Goal: Use online tool/utility: Utilize a website feature to perform a specific function

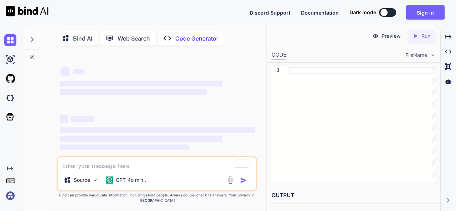
scroll to position [2, 0]
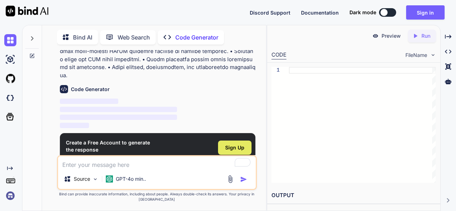
click at [237, 141] on div "Sign Up" at bounding box center [234, 148] width 33 height 14
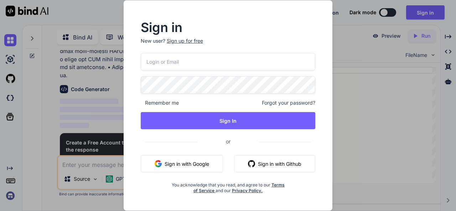
click at [184, 162] on button "Sign in with Google" at bounding box center [182, 163] width 82 height 17
click at [185, 161] on button "Sign in with Google" at bounding box center [182, 163] width 82 height 17
click at [184, 42] on div "Sign up for free" at bounding box center [185, 40] width 36 height 7
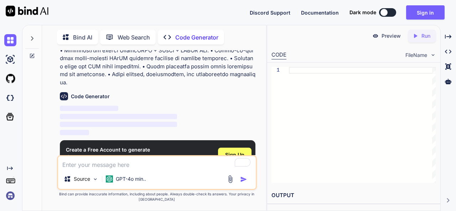
scroll to position [532, 0]
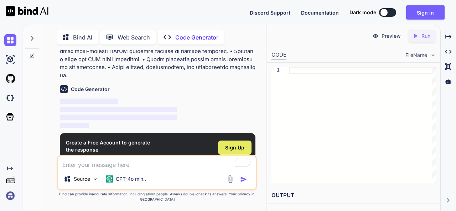
click at [241, 144] on span "Sign Up" at bounding box center [234, 147] width 19 height 7
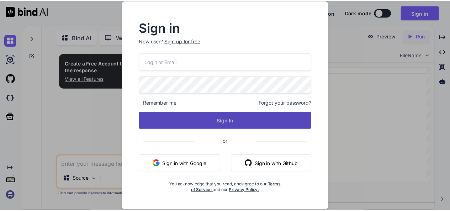
scroll to position [0, 0]
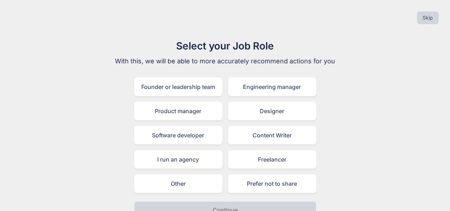
scroll to position [13, 0]
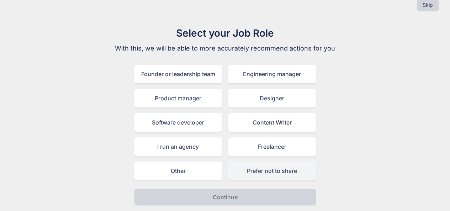
click at [259, 167] on div "Prefer not to share" at bounding box center [272, 171] width 88 height 19
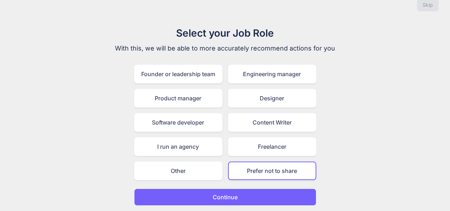
click at [231, 195] on p "Continue" at bounding box center [225, 197] width 25 height 9
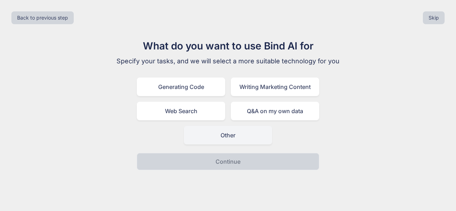
click at [213, 135] on div "Other" at bounding box center [228, 135] width 88 height 19
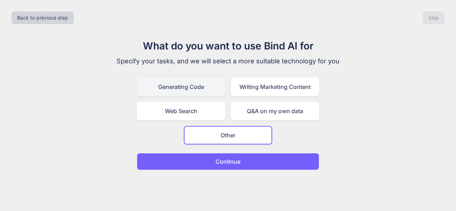
click at [184, 91] on div "Generating Code" at bounding box center [181, 87] width 88 height 19
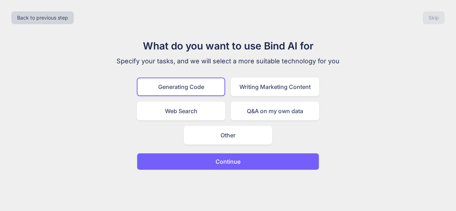
click at [220, 162] on p "Continue" at bounding box center [227, 161] width 25 height 9
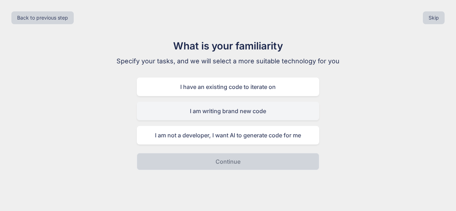
click at [217, 112] on div "I am writing brand new code" at bounding box center [228, 111] width 182 height 19
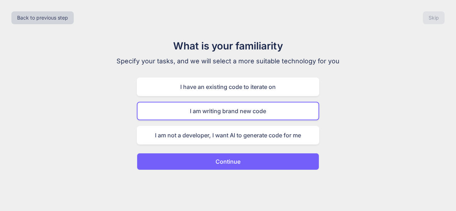
click at [219, 163] on p "Continue" at bounding box center [227, 161] width 25 height 9
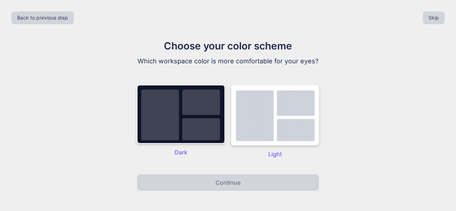
click at [281, 102] on img at bounding box center [275, 115] width 88 height 61
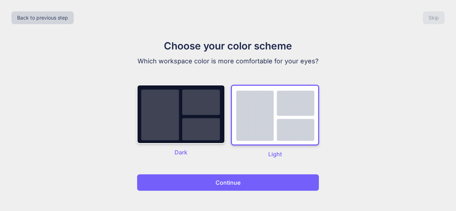
click at [231, 179] on p "Continue" at bounding box center [227, 182] width 25 height 9
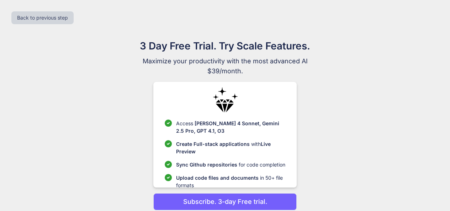
scroll to position [29, 0]
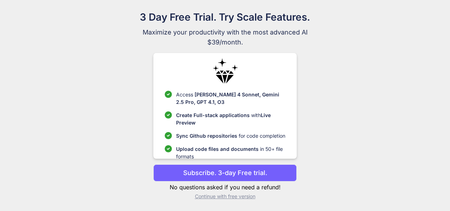
click at [216, 197] on p "Continue with free version" at bounding box center [224, 196] width 143 height 7
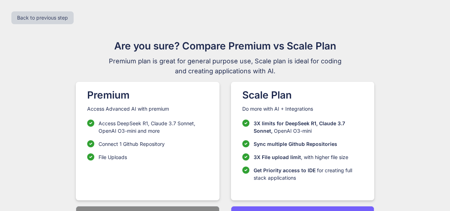
scroll to position [25, 0]
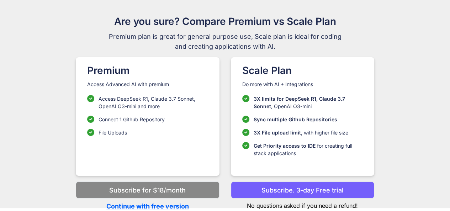
click at [141, 205] on p "Continue with free version" at bounding box center [147, 206] width 143 height 10
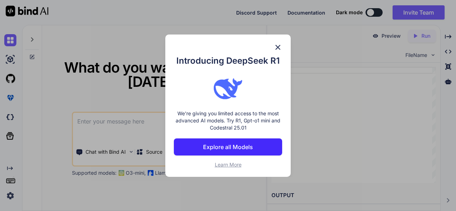
click at [275, 47] on img at bounding box center [277, 47] width 9 height 9
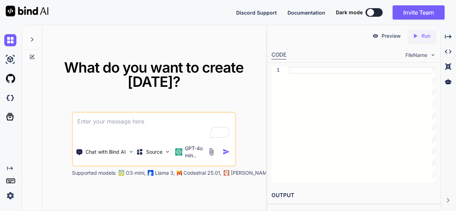
click at [103, 126] on textarea "To enrich screen reader interactions, please activate Accessibility in Grammarl…" at bounding box center [154, 126] width 162 height 26
type textarea "x"
paste textarea "Role: You are an expert full-stack AI developer. Task: Generate a complete Pyth…"
type textarea "Role: You are an expert full-stack AI developer. Task: Generate a complete Pyth…"
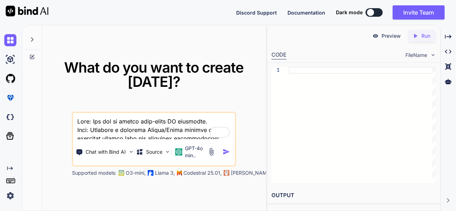
type textarea "x"
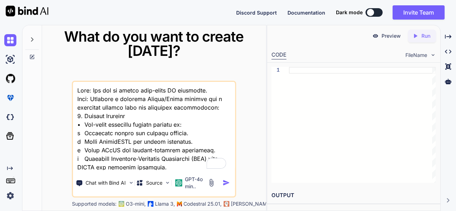
scroll to position [1290, 0]
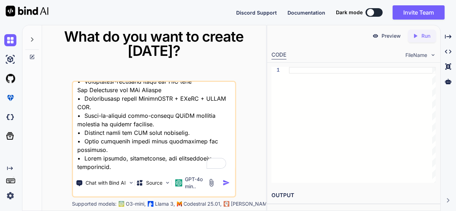
type textarea "Role: You are an expert full-stack AI developer. Task: Generate a complete Pyth…"
click at [226, 183] on img "button" at bounding box center [225, 182] width 7 height 7
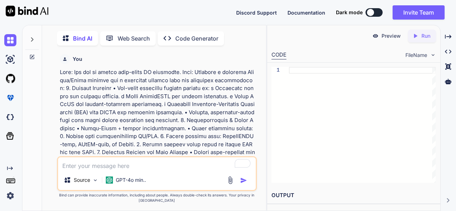
scroll to position [2, 0]
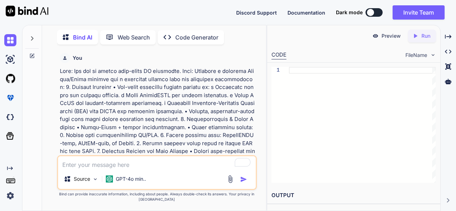
click at [185, 34] on p "Code Generator" at bounding box center [196, 37] width 43 height 9
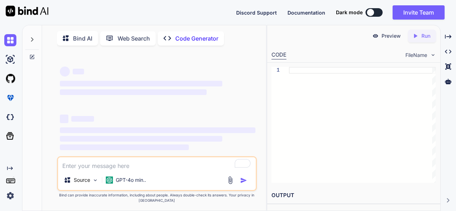
click at [77, 39] on p "Bind AI" at bounding box center [82, 38] width 19 height 9
type textarea "x"
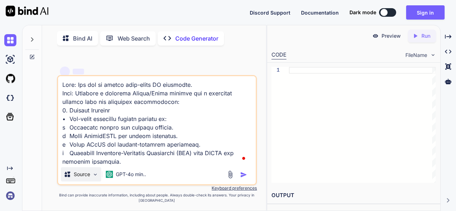
click at [97, 177] on img at bounding box center [95, 175] width 6 height 6
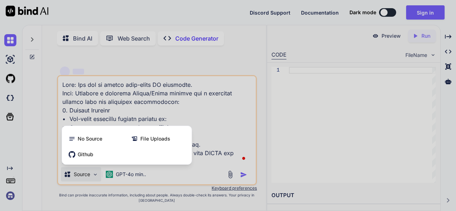
click at [97, 177] on div at bounding box center [228, 105] width 456 height 211
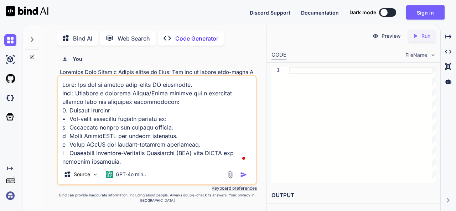
type textarea "x"
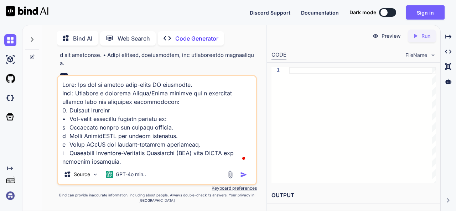
scroll to position [2, 0]
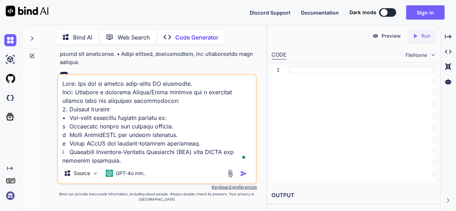
type textarea "x"
click at [388, 40] on div "Preview" at bounding box center [386, 36] width 40 height 13
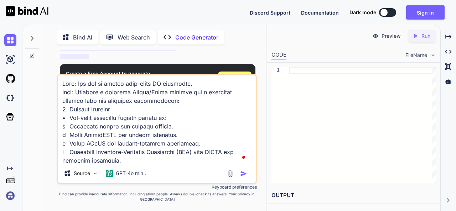
scroll to position [597, 0]
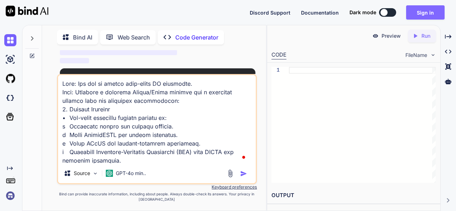
click at [423, 10] on button "Sign in" at bounding box center [425, 12] width 38 height 14
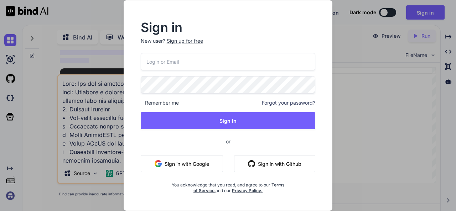
click at [181, 165] on button "Sign in with Google" at bounding box center [182, 163] width 82 height 17
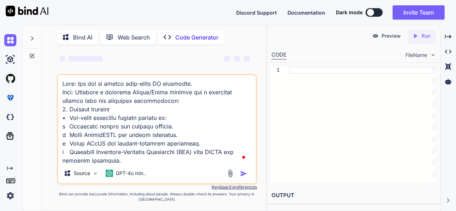
scroll to position [0, 0]
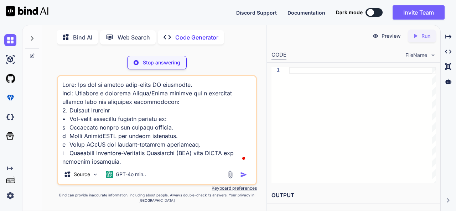
type textarea "x"
type textarea "/clean /examples .env requirements.txt Dockerfile README.md"
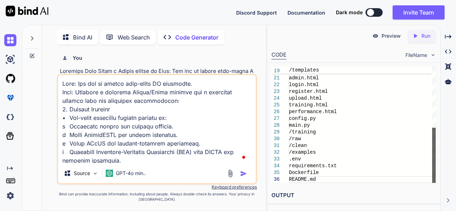
click at [435, 183] on div at bounding box center [434, 155] width 4 height 55
click at [448, 200] on icon "Created with Pixso." at bounding box center [448, 200] width 4 height 4
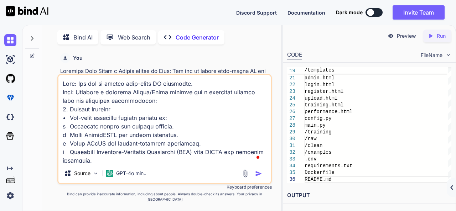
click at [452, 188] on icon "Created with Pixso." at bounding box center [451, 187] width 4 height 4
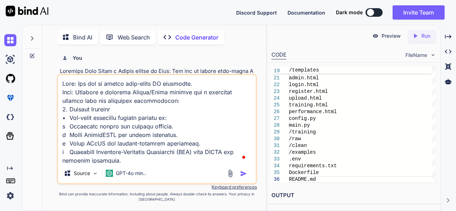
click at [422, 35] on p "Run" at bounding box center [425, 35] width 9 height 7
type textarea "x"
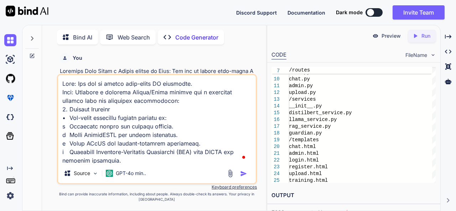
click at [184, 143] on textarea "To enrich screen reader interactions, please activate Accessibility in Grammarl…" at bounding box center [157, 119] width 198 height 88
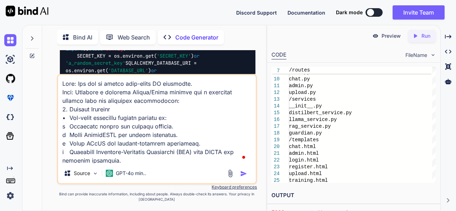
click at [146, 137] on textarea "To enrich screen reader interactions, please activate Accessibility in Grammarl…" at bounding box center [157, 119] width 198 height 88
type textarea "x"
